Goal: Information Seeking & Learning: Learn about a topic

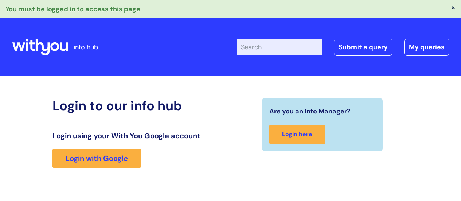
scroll to position [129, 0]
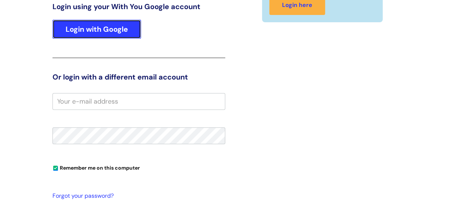
click at [103, 26] on link "Login with Google" at bounding box center [97, 29] width 89 height 19
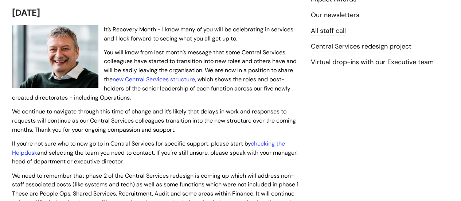
scroll to position [144, 0]
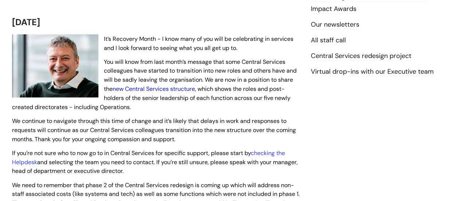
click at [166, 88] on link "new Central Services structure" at bounding box center [154, 89] width 82 height 8
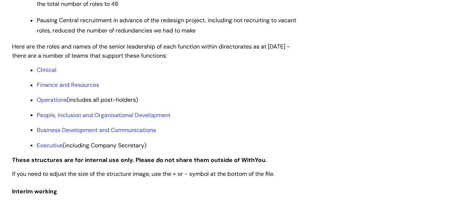
scroll to position [582, 0]
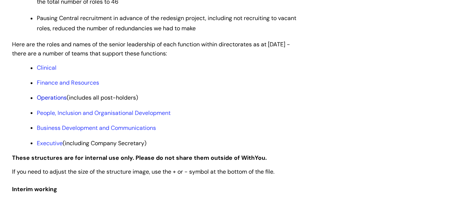
click at [51, 101] on link "Operations" at bounding box center [52, 98] width 30 height 8
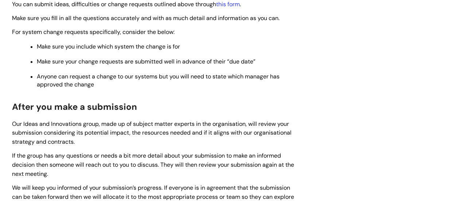
scroll to position [572, 0]
